Goal: Task Accomplishment & Management: Use online tool/utility

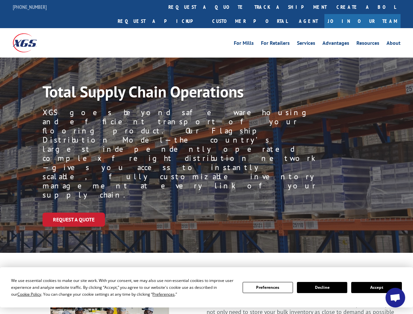
click at [206, 213] on div "Request a Quote" at bounding box center [228, 220] width 370 height 14
click at [23, 294] on span "Cookie Policy" at bounding box center [29, 294] width 24 height 6
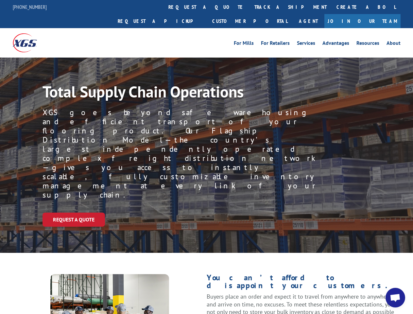
click at [206, 213] on div "Request a Quote" at bounding box center [228, 220] width 370 height 14
click at [249, 7] on link "track a shipment" at bounding box center [290, 7] width 82 height 14
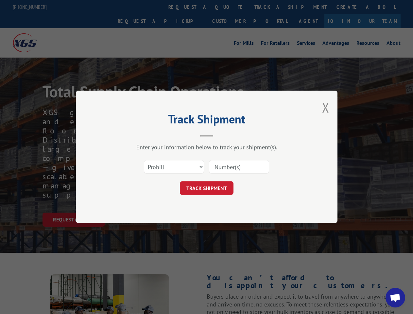
click at [228, 7] on div "Track Shipment Enter your information below to track your shipment(s). Select c…" at bounding box center [206, 157] width 413 height 314
click at [269, 7] on div "Track Shipment Enter your information below to track your shipment(s). Select c…" at bounding box center [206, 157] width 413 height 314
